Goal: Information Seeking & Learning: Learn about a topic

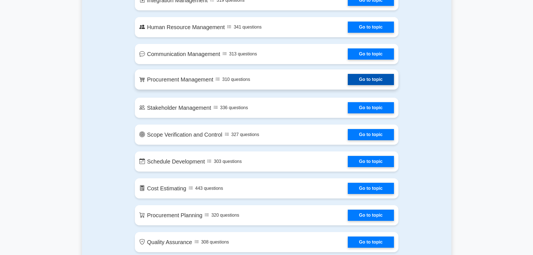
scroll to position [280, 0]
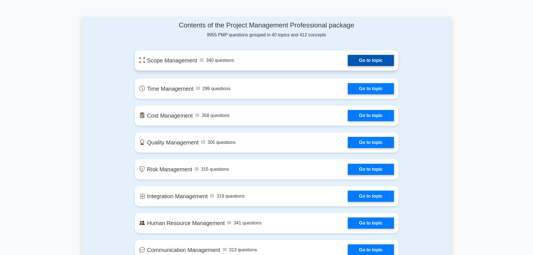
click at [378, 60] on link "Go to topic" at bounding box center [371, 60] width 46 height 11
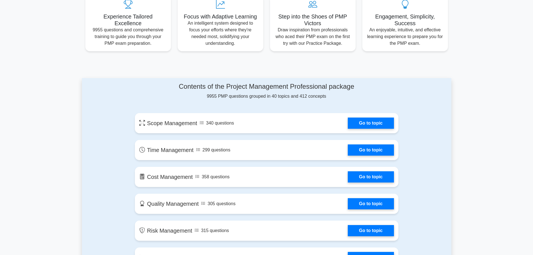
scroll to position [168, 0]
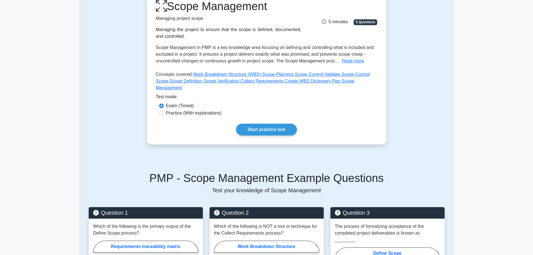
scroll to position [84, 0]
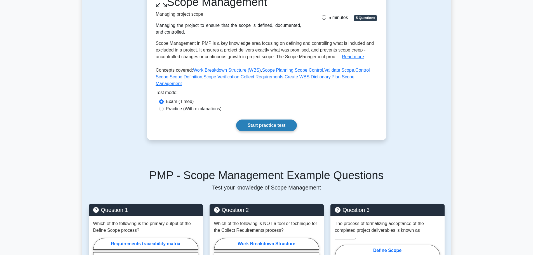
click at [286, 124] on link "Start practice test" at bounding box center [266, 126] width 61 height 12
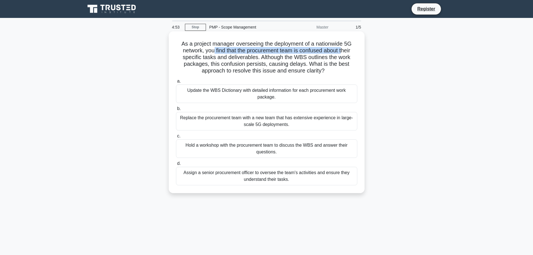
drag, startPoint x: 211, startPoint y: 50, endPoint x: 346, endPoint y: 52, distance: 134.6
click at [346, 52] on h5 "As a project manager overseeing the deployment of a nationwide 5G network, you …" at bounding box center [266, 57] width 182 height 34
click at [188, 66] on h5 "As a project manager overseeing the deployment of a nationwide 5G network, you …" at bounding box center [266, 57] width 182 height 34
click at [272, 155] on div "Hold a workshop with the procurement team to discuss the WBS and answer their q…" at bounding box center [266, 148] width 181 height 18
click at [176, 138] on input "c. Hold a workshop with the procurement team to discuss the WBS and answer thei…" at bounding box center [176, 136] width 0 height 4
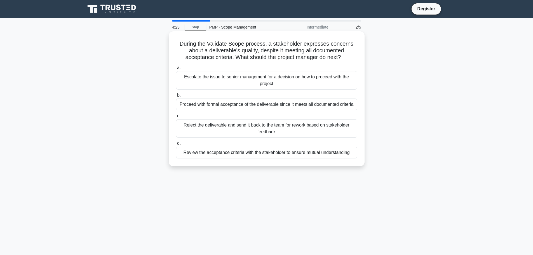
click at [206, 154] on div "Review the acceptance criteria with the stakeholder to ensure mutual understand…" at bounding box center [266, 153] width 181 height 12
click at [176, 145] on input "d. Review the acceptance criteria with the stakeholder to ensure mutual underst…" at bounding box center [176, 144] width 0 height 4
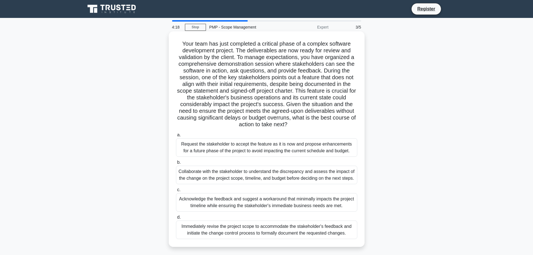
click at [216, 202] on div "Acknowledge the feedback and suggest a workaround that minimally impacts the pr…" at bounding box center [266, 202] width 181 height 18
click at [176, 192] on input "c. Acknowledge the feedback and suggest a workaround that minimally impacts the…" at bounding box center [176, 190] width 0 height 4
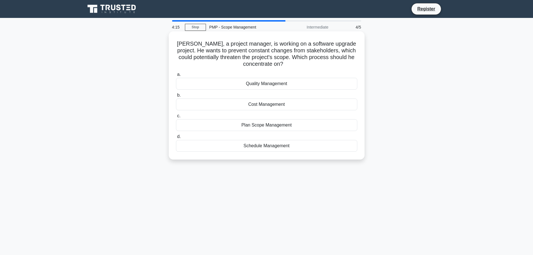
click at [256, 127] on div "Plan Scope Management" at bounding box center [266, 125] width 181 height 12
click at [176, 118] on input "c. Plan Scope Management" at bounding box center [176, 116] width 0 height 4
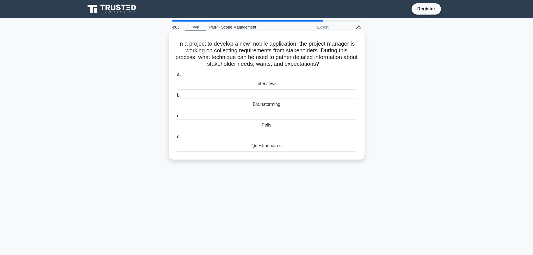
click at [258, 102] on div "Brainstorming" at bounding box center [266, 105] width 181 height 12
click at [176, 97] on input "b. Brainstorming" at bounding box center [176, 95] width 0 height 4
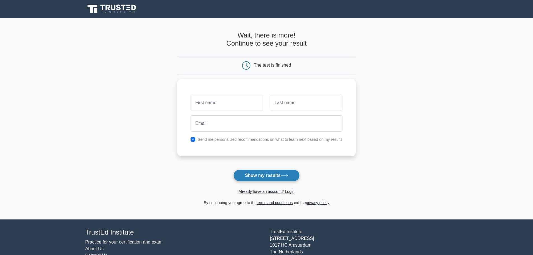
click at [261, 177] on button "Show my results" at bounding box center [266, 176] width 66 height 12
